Goal: Navigation & Orientation: Find specific page/section

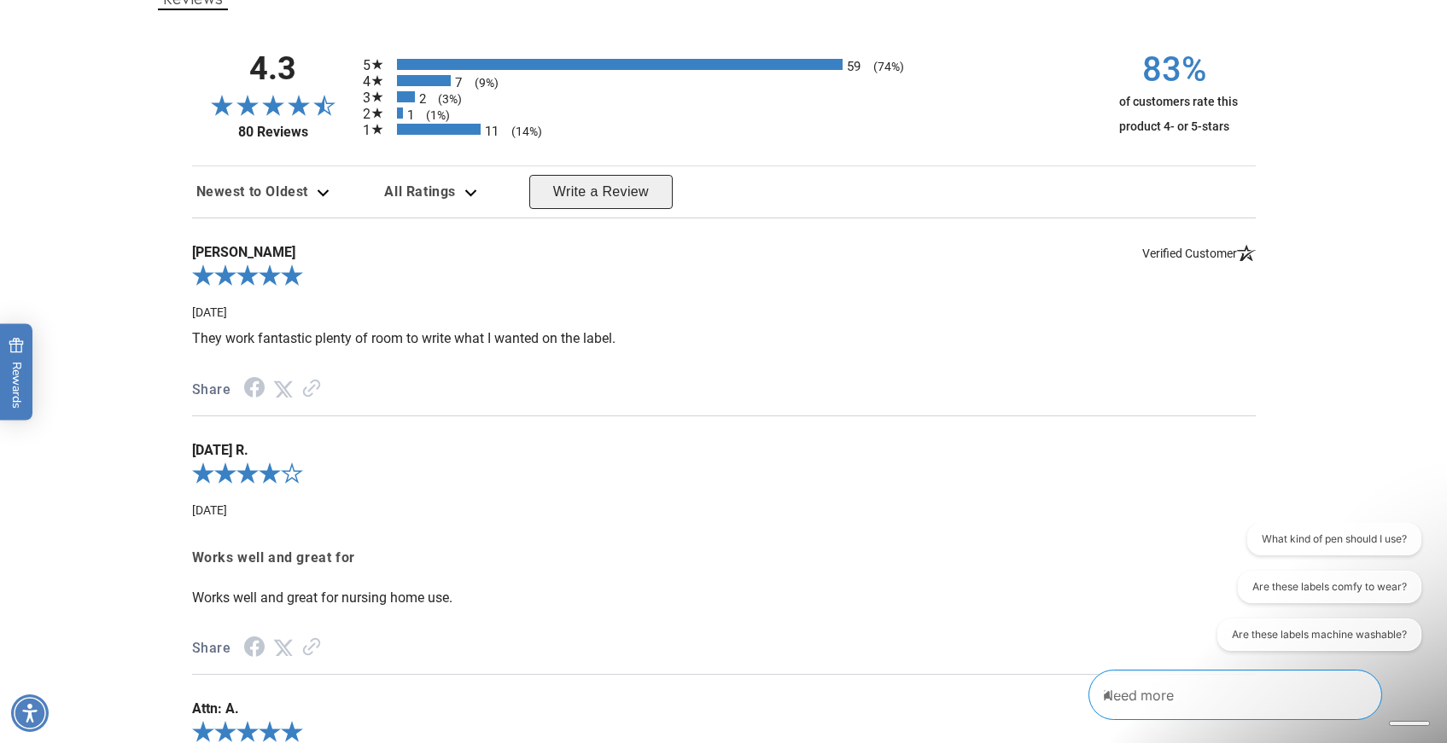
scroll to position [2230, 0]
